Goal: Information Seeking & Learning: Learn about a topic

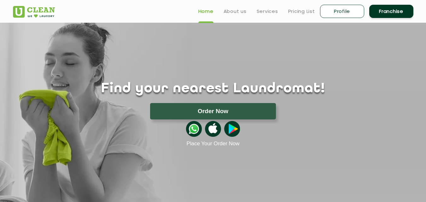
click at [229, 8] on link "About us" at bounding box center [234, 12] width 23 height 8
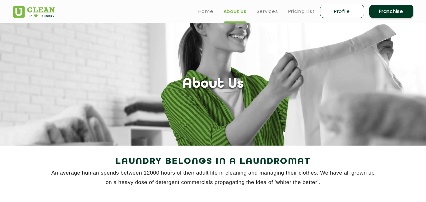
click at [264, 10] on link "Services" at bounding box center [266, 12] width 21 height 8
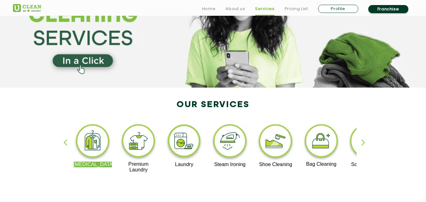
scroll to position [63, 0]
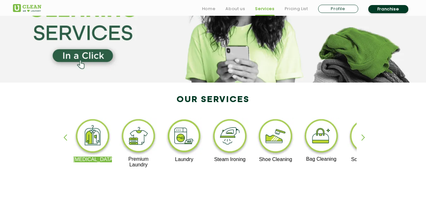
click at [363, 135] on div "button" at bounding box center [365, 142] width 9 height 17
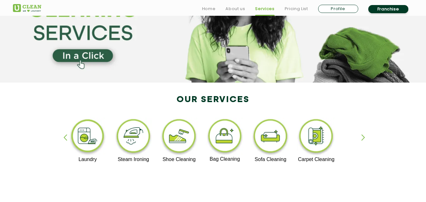
click at [364, 137] on div "button" at bounding box center [365, 142] width 9 height 17
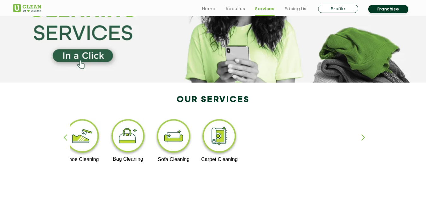
click at [65, 137] on div "button" at bounding box center [67, 142] width 9 height 17
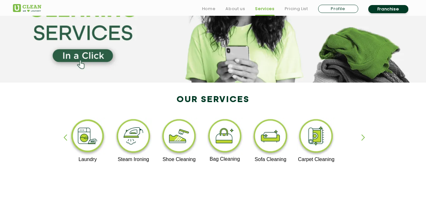
click at [65, 137] on div "button" at bounding box center [67, 142] width 9 height 17
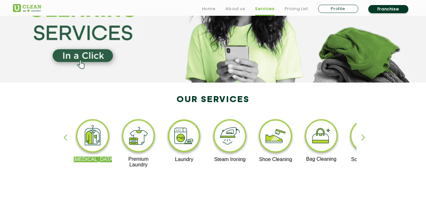
drag, startPoint x: 172, startPoint y: 97, endPoint x: 297, endPoint y: 130, distance: 129.2
click at [314, 131] on div "[MEDICAL_DATA] Premium Laundry Laundry Steam Ironing Shoe Cleaning Bag Cleaning…" at bounding box center [212, 145] width 409 height 113
click at [179, 97] on div "[MEDICAL_DATA] Premium Laundry Laundry Steam Ironing Shoe Cleaning Bag Cleaning…" at bounding box center [212, 145] width 409 height 113
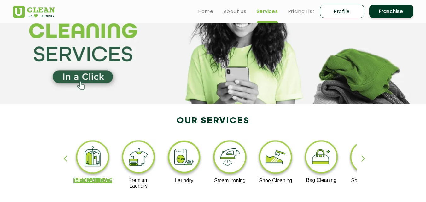
scroll to position [31, 0]
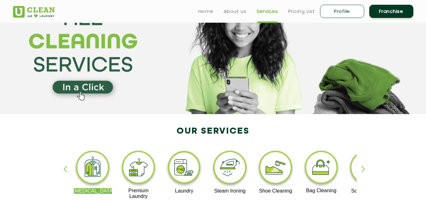
click at [150, 127] on div "[MEDICAL_DATA] Premium Laundry Laundry Steam Ironing Shoe Cleaning Bag Cleaning…" at bounding box center [212, 176] width 409 height 113
click at [147, 130] on div "[MEDICAL_DATA] Premium Laundry Laundry Steam Ironing Shoe Cleaning Bag Cleaning…" at bounding box center [212, 176] width 409 height 113
drag, startPoint x: 148, startPoint y: 138, endPoint x: 307, endPoint y: 133, distance: 159.5
click at [307, 133] on div "[MEDICAL_DATA] Premium Laundry Laundry Steam Ironing Shoe Cleaning Bag Cleaning…" at bounding box center [212, 176] width 409 height 113
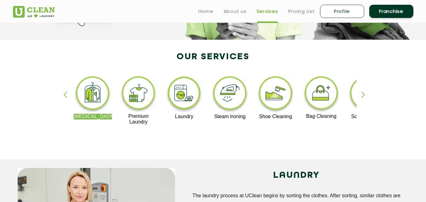
scroll to position [94, 0]
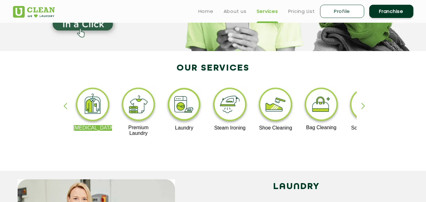
click at [82, 77] on div "[MEDICAL_DATA] Premium Laundry Laundry Steam Ironing Shoe Cleaning Bag Cleaning…" at bounding box center [212, 113] width 409 height 113
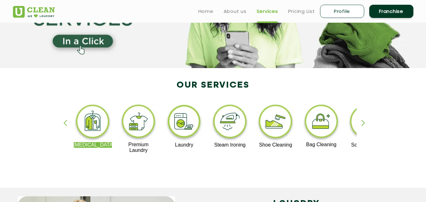
scroll to position [63, 0]
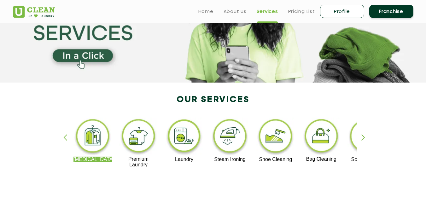
click at [297, 12] on link "Pricing List" at bounding box center [301, 12] width 27 height 8
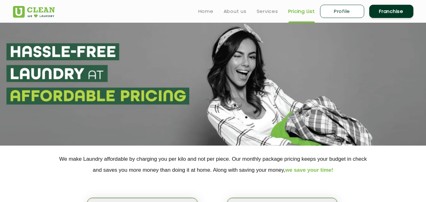
select select "0"
click at [233, 10] on link "About us" at bounding box center [234, 12] width 23 height 8
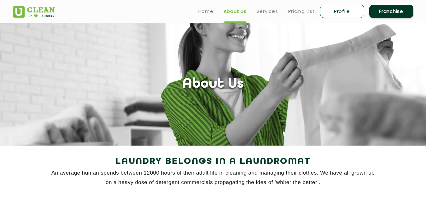
click at [200, 14] on link "Home" at bounding box center [205, 12] width 15 height 8
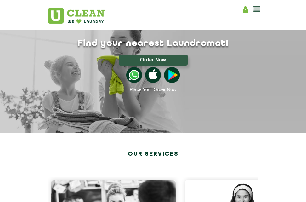
scroll to position [1786, 0]
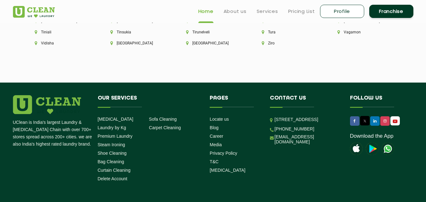
scroll to position [1758, 0]
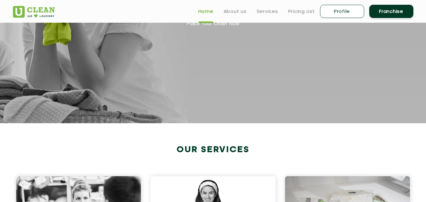
scroll to position [0, 0]
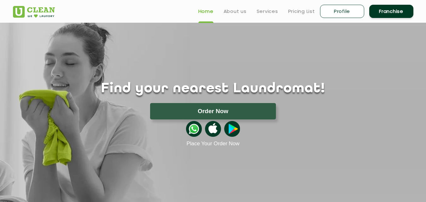
click at [228, 11] on link "About us" at bounding box center [234, 12] width 23 height 8
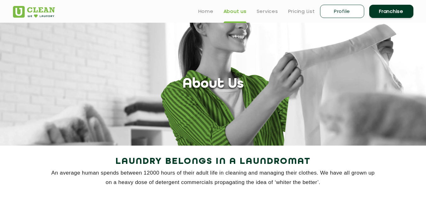
click at [209, 12] on link "Home" at bounding box center [205, 12] width 15 height 8
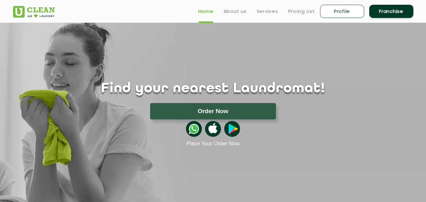
click at [269, 9] on link "Services" at bounding box center [266, 12] width 21 height 8
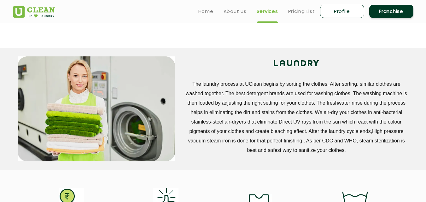
scroll to position [189, 0]
